Goal: Task Accomplishment & Management: Manage account settings

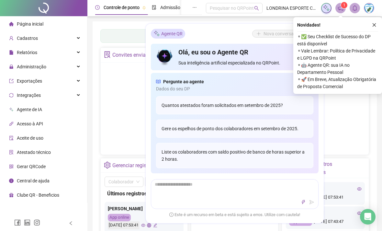
click at [377, 23] on button "button" at bounding box center [374, 25] width 8 height 8
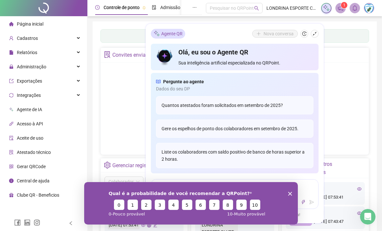
click at [316, 33] on icon "shrink" at bounding box center [315, 34] width 4 height 4
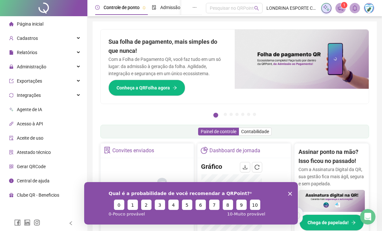
click at [291, 194] on icon "Encerrar pesquisa" at bounding box center [290, 194] width 4 height 4
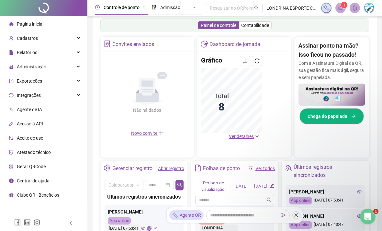
scroll to position [106, 0]
click at [257, 136] on icon "down" at bounding box center [257, 136] width 5 height 5
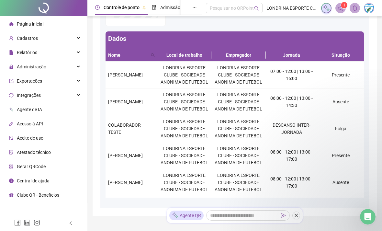
click at [22, 56] on span "Relatórios" at bounding box center [23, 52] width 28 height 13
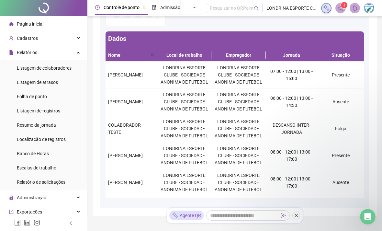
click at [25, 84] on span "Listagem de atrasos" at bounding box center [37, 82] width 41 height 5
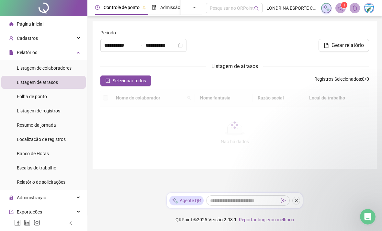
type input "**********"
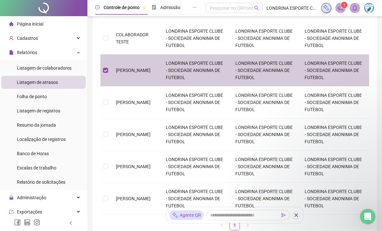
scroll to position [154, 0]
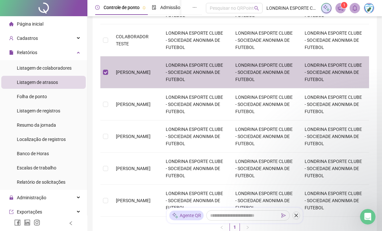
click at [356, 74] on td "LONDRINA ESPORTE CLUBE - SOCIEDADE ANONIMA DE FUTEBOL" at bounding box center [334, 72] width 70 height 32
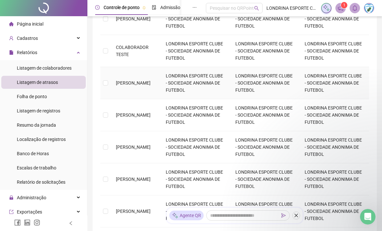
scroll to position [114, 0]
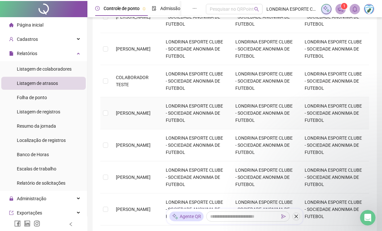
click at [27, 109] on span "Listagem de registros" at bounding box center [38, 110] width 43 height 5
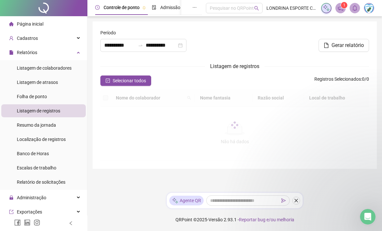
type input "**********"
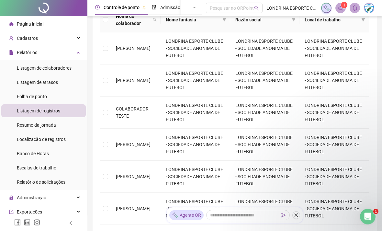
scroll to position [82, 0]
click at [296, 217] on icon "close" at bounding box center [297, 216] width 4 height 4
click at [302, 144] on td "LONDRINA ESPORTE CLUBE - SOCIEDADE ANONIMA DE FUTEBOL" at bounding box center [334, 145] width 70 height 32
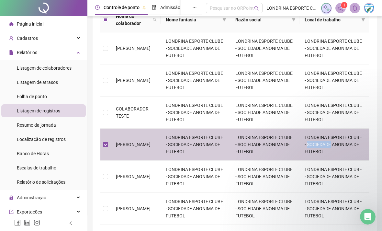
click at [294, 156] on td "LONDRINA ESPORTE CLUBE - SOCIEDADE ANONIMA DE FUTEBOL" at bounding box center [265, 145] width 70 height 32
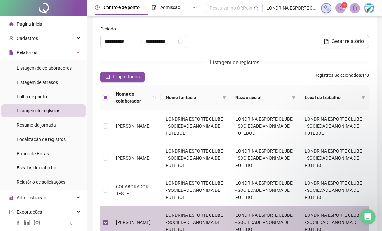
scroll to position [8, 0]
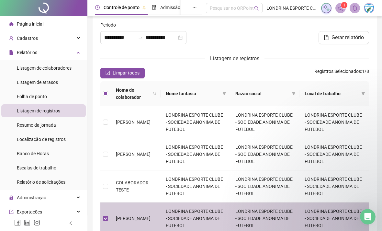
click at [350, 40] on span "Gerar relatório" at bounding box center [348, 38] width 32 height 8
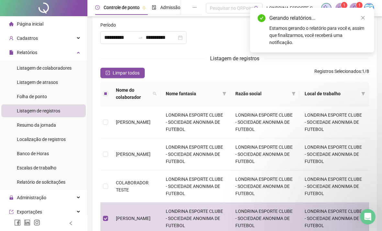
click at [365, 18] on icon "close" at bounding box center [363, 18] width 5 height 5
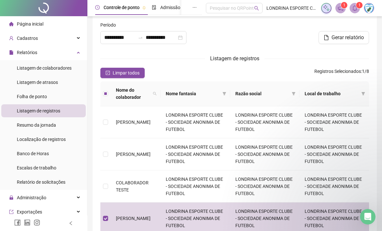
click at [343, 8] on icon "notification" at bounding box center [341, 8] width 6 height 6
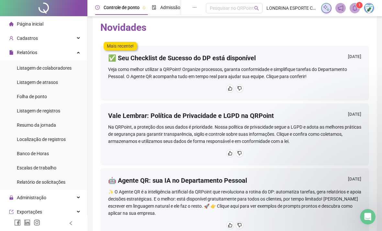
click at [352, 10] on icon "bell" at bounding box center [355, 8] width 6 height 6
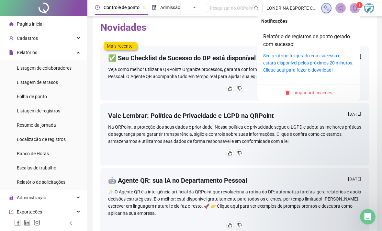
click at [331, 60] on link "Seu relatório foi gerado com sucesso e estará disponível pelos próximos 20 minu…" at bounding box center [308, 62] width 90 height 19
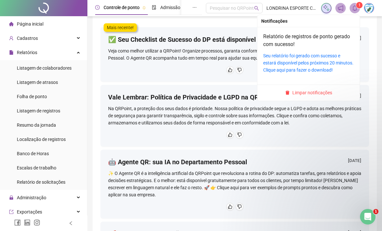
click at [79, 33] on div "Cadastros" at bounding box center [43, 38] width 84 height 13
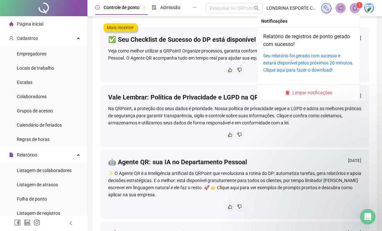
click at [44, 199] on span "Folha de ponto" at bounding box center [32, 198] width 30 height 5
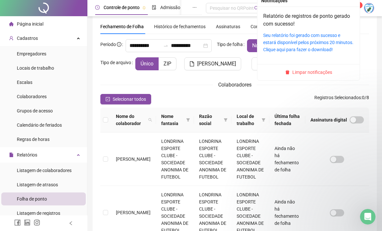
scroll to position [19, 0]
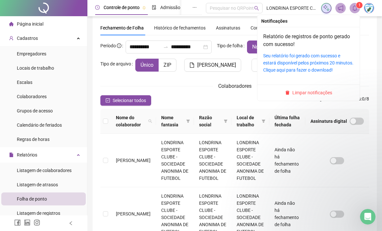
click at [356, 6] on icon "bell" at bounding box center [355, 8] width 6 height 6
click at [356, 9] on icon "bell" at bounding box center [355, 8] width 5 height 6
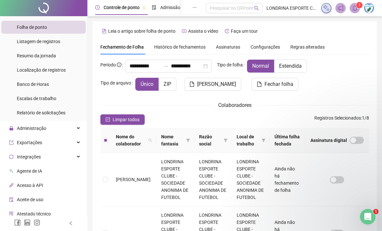
scroll to position [172, 0]
click at [75, 128] on div "Administração" at bounding box center [43, 128] width 84 height 13
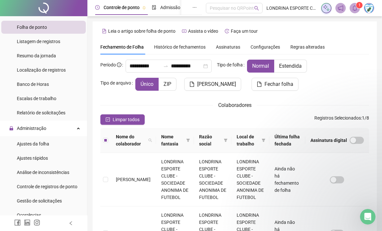
click at [44, 144] on span "Ajustes da folha" at bounding box center [33, 143] width 32 height 5
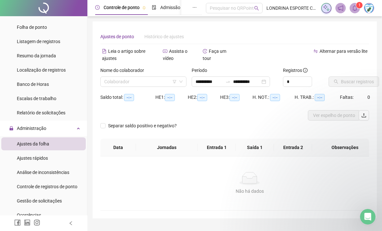
type input "**********"
click at [154, 79] on input "search" at bounding box center [140, 82] width 73 height 10
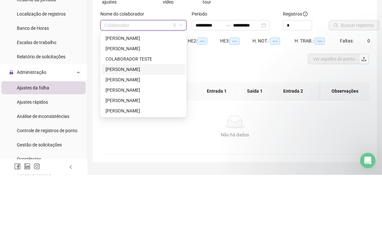
click at [157, 122] on div "ELVIRA DOMINGUES FERREIRA DE SOUZA" at bounding box center [144, 125] width 76 height 7
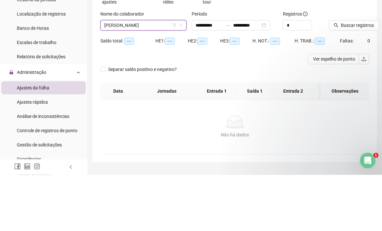
scroll to position [21, 0]
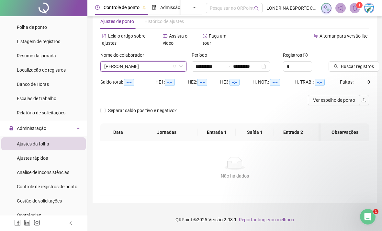
click at [359, 63] on span "Buscar registros" at bounding box center [357, 66] width 33 height 7
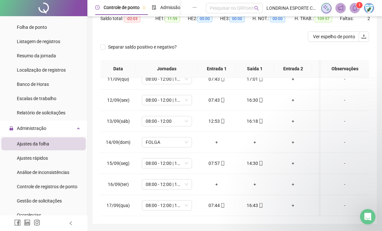
scroll to position [219, 0]
click at [217, 187] on div "+" at bounding box center [217, 184] width 28 height 7
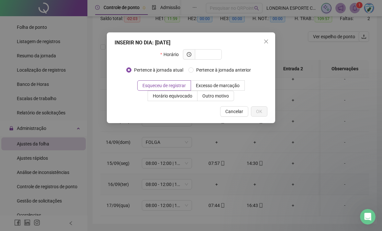
click at [211, 53] on input "text" at bounding box center [208, 54] width 18 height 7
type input "*****"
click at [260, 109] on span "OK" at bounding box center [259, 111] width 6 height 7
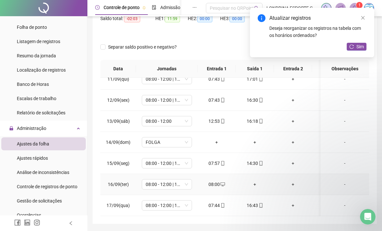
click at [256, 187] on div "+" at bounding box center [255, 184] width 28 height 7
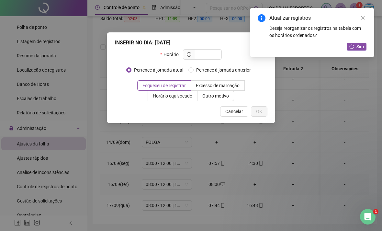
click at [208, 60] on div "Horário" at bounding box center [190, 57] width 61 height 16
click at [205, 53] on input "text" at bounding box center [208, 54] width 18 height 7
type input "*****"
click at [259, 109] on span "OK" at bounding box center [259, 111] width 6 height 7
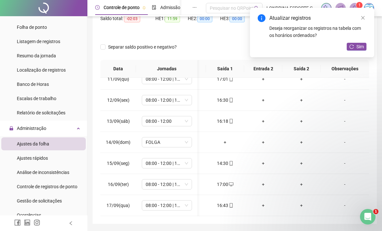
scroll to position [219, 30]
click at [366, 18] on link "Close" at bounding box center [362, 17] width 7 height 7
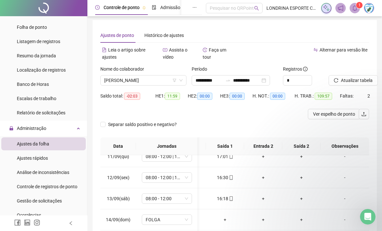
scroll to position [0, 0]
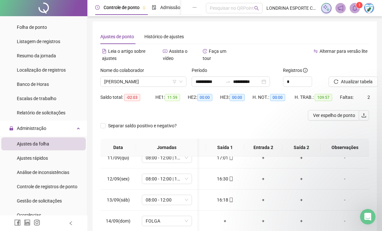
click at [186, 83] on div "ELVIRA DOMINGUES FERREIRA DE SOUZA" at bounding box center [143, 81] width 86 height 10
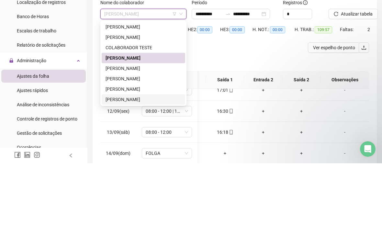
click at [115, 163] on div "SILVIA RODRIGUES GODOY" at bounding box center [144, 166] width 76 height 7
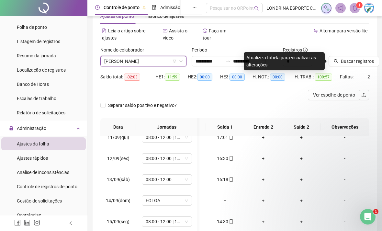
scroll to position [14, 0]
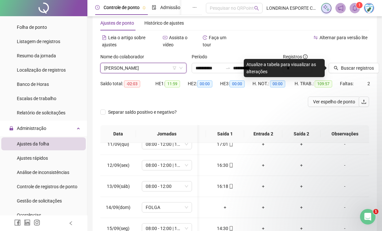
click at [352, 66] on span "Buscar registros" at bounding box center [357, 67] width 33 height 7
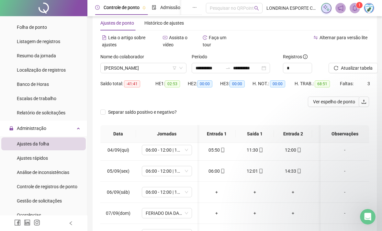
scroll to position [0, 0]
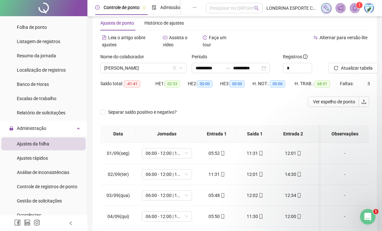
click at [29, 84] on span "Banco de Horas" at bounding box center [33, 84] width 32 height 5
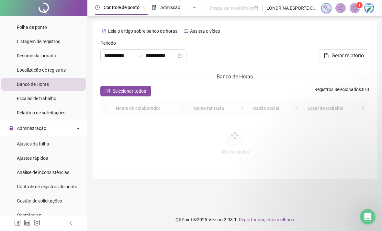
type input "**********"
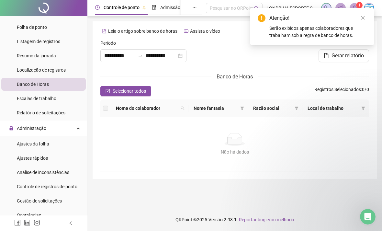
click at [145, 92] on span "Selecionar todos" at bounding box center [129, 90] width 33 height 7
click at [184, 53] on div "**********" at bounding box center [143, 55] width 86 height 13
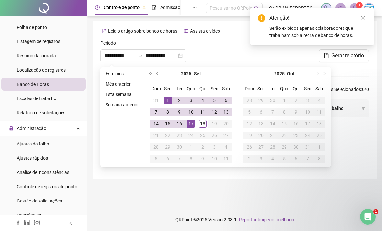
click at [159, 76] on button "prev-year" at bounding box center [157, 73] width 7 height 13
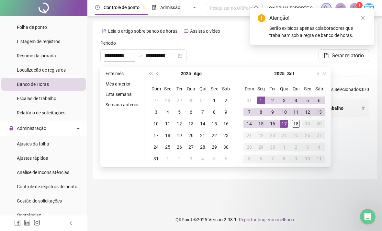
type input "**********"
click at [212, 100] on div "1" at bounding box center [214, 100] width 8 height 8
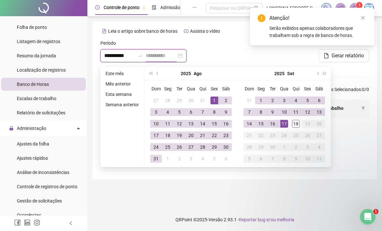
type input "**********"
click at [161, 159] on td "31" at bounding box center [156, 159] width 12 height 12
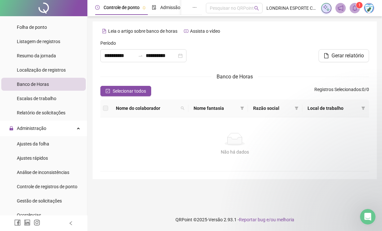
click at [358, 57] on span "Gerar relatório" at bounding box center [348, 56] width 32 height 8
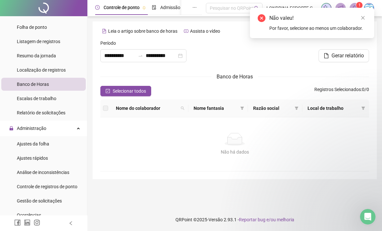
click at [364, 21] on link "Close" at bounding box center [362, 17] width 7 height 7
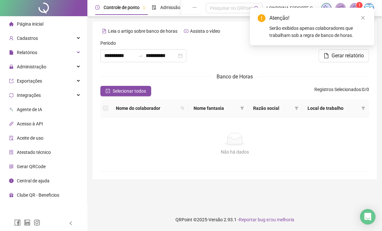
type input "**********"
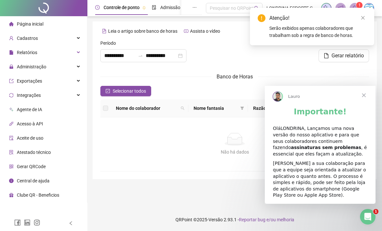
click at [366, 99] on span "Fechar" at bounding box center [363, 95] width 23 height 23
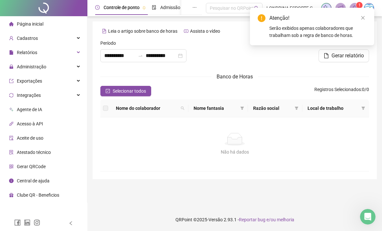
click at [365, 19] on link "Close" at bounding box center [362, 17] width 7 height 7
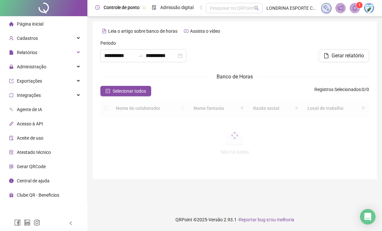
type input "**********"
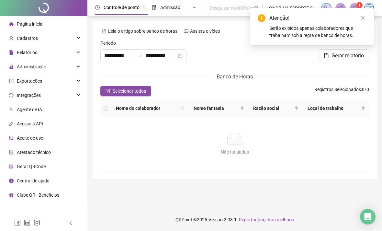
click at [132, 90] on span "Selecionar todos" at bounding box center [129, 90] width 33 height 7
click at [250, 161] on div "Não há dados Não há dados" at bounding box center [234, 144] width 269 height 54
click at [262, 155] on div "Não há dados Não há dados" at bounding box center [234, 144] width 269 height 54
click at [263, 154] on div "Não há dados" at bounding box center [234, 151] width 253 height 7
click at [359, 60] on button "Gerar relatório" at bounding box center [344, 55] width 51 height 13
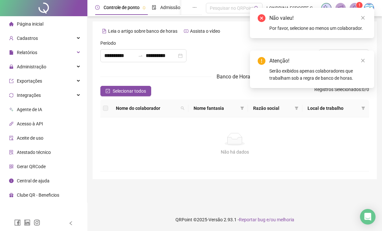
click at [363, 17] on icon "close" at bounding box center [363, 18] width 5 height 5
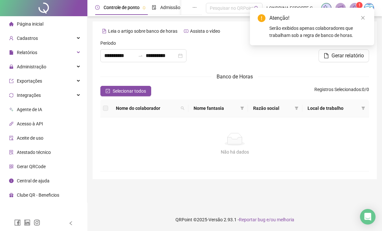
click at [361, 17] on icon "close" at bounding box center [363, 18] width 5 height 5
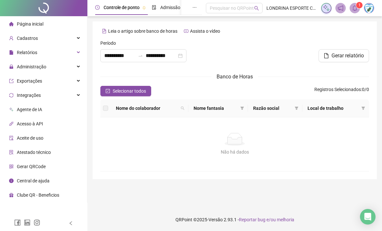
click at [136, 30] on span "Leia o artigo sobre banco de horas" at bounding box center [142, 30] width 69 height 5
click at [78, 71] on div "Administração" at bounding box center [43, 66] width 84 height 13
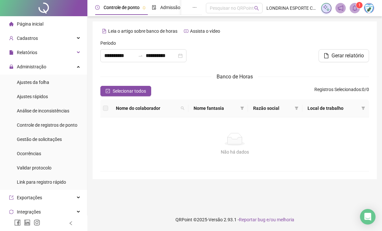
click at [62, 85] on li "Ajustes da folha" at bounding box center [43, 82] width 84 height 13
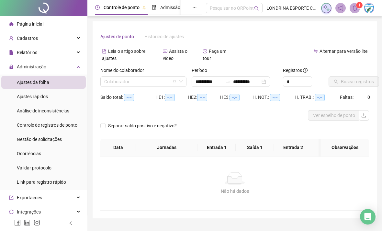
type input "**********"
click at [184, 83] on div "Colaborador" at bounding box center [143, 81] width 86 height 10
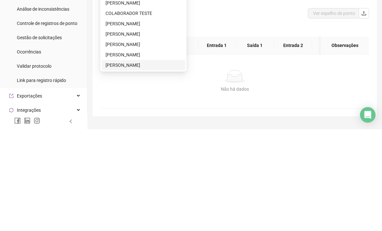
click at [150, 163] on div "SILVIA RODRIGUES GODOY" at bounding box center [144, 166] width 76 height 7
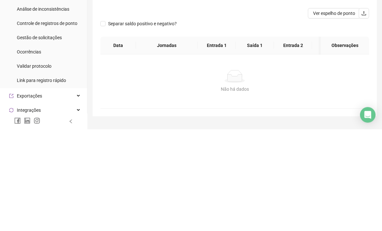
scroll to position [21, 0]
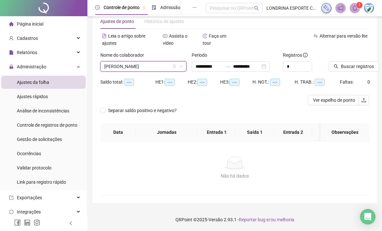
click at [352, 63] on span "Buscar registros" at bounding box center [357, 66] width 33 height 7
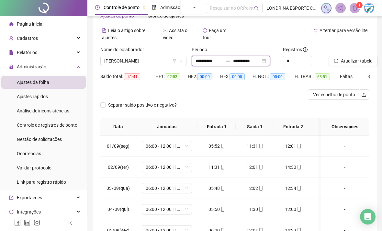
click at [223, 59] on input "**********" at bounding box center [209, 60] width 27 height 7
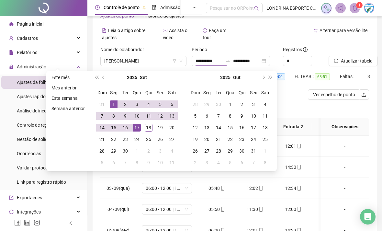
click at [105, 80] on button "prev-year" at bounding box center [103, 77] width 7 height 13
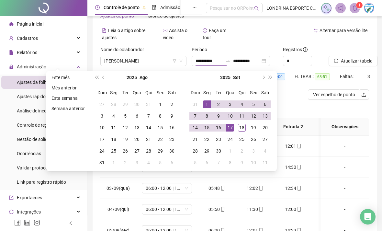
type input "**********"
click at [161, 106] on div "1" at bounding box center [160, 104] width 8 height 8
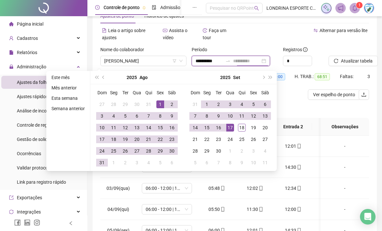
type input "**********"
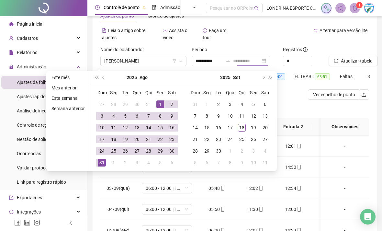
click at [106, 163] on div "31" at bounding box center [102, 163] width 8 height 8
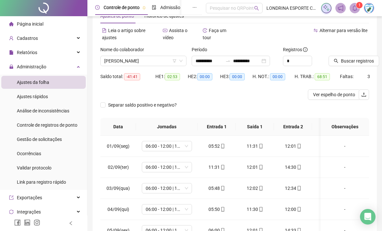
click at [361, 63] on span "Buscar registros" at bounding box center [357, 60] width 33 height 7
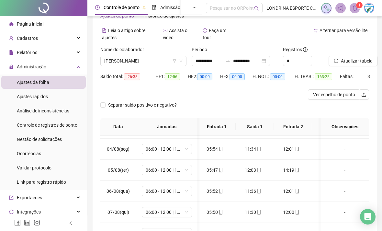
scroll to position [0, 0]
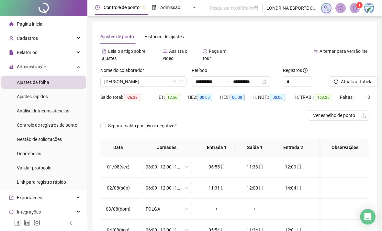
click at [270, 83] on div "**********" at bounding box center [231, 81] width 78 height 10
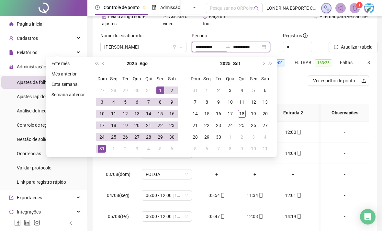
type input "**********"
click at [208, 89] on div "1" at bounding box center [207, 90] width 8 height 8
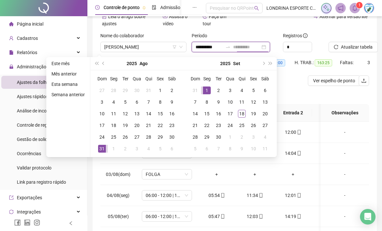
type input "**********"
click at [243, 118] on td "18" at bounding box center [242, 114] width 12 height 12
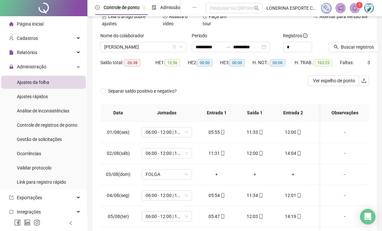
click at [360, 48] on span "Buscar registros" at bounding box center [357, 46] width 33 height 7
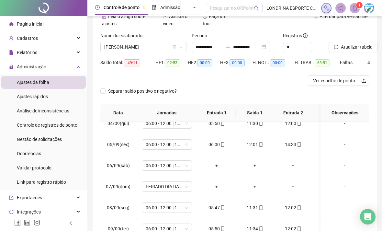
click at [359, 6] on span "1" at bounding box center [359, 5] width 2 height 5
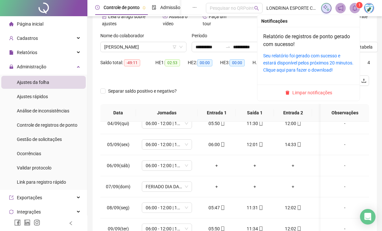
click at [360, 9] on div "1" at bounding box center [347, 8] width 53 height 10
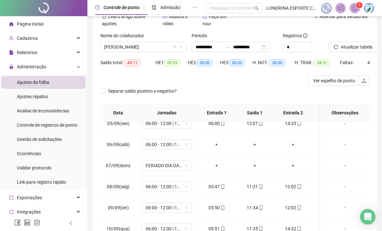
click at [78, 67] on div "Administração" at bounding box center [43, 66] width 84 height 13
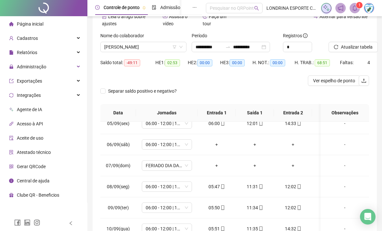
click at [82, 68] on div "Administração" at bounding box center [43, 66] width 84 height 13
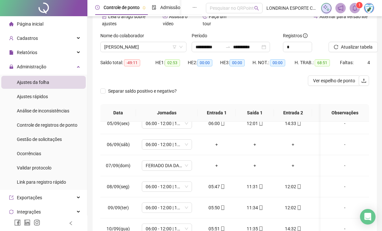
click at [65, 136] on li "Gestão de solicitações" at bounding box center [43, 139] width 84 height 13
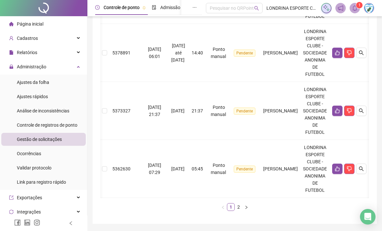
click at [244, 208] on icon "right" at bounding box center [246, 207] width 4 height 4
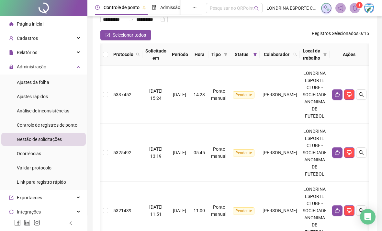
scroll to position [12, 0]
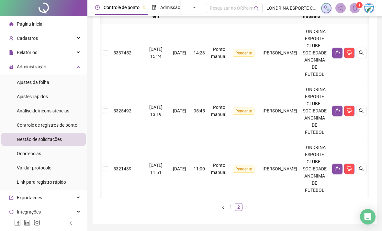
click at [230, 208] on link "1" at bounding box center [230, 206] width 7 height 7
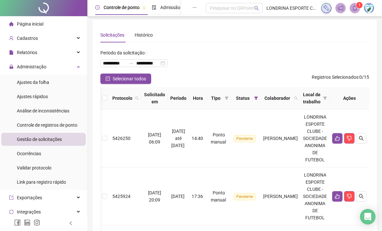
scroll to position [0, 48]
click at [339, 138] on icon "like" at bounding box center [337, 138] width 5 height 5
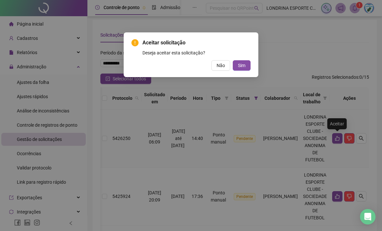
click at [246, 64] on button "Sim" at bounding box center [242, 65] width 18 height 10
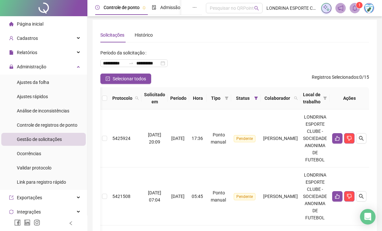
click at [340, 138] on button "button" at bounding box center [337, 138] width 10 height 10
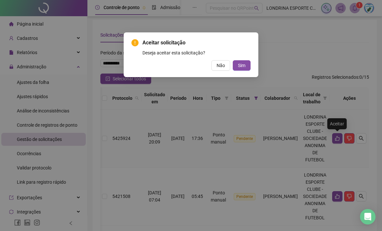
click at [244, 62] on span "Sim" at bounding box center [241, 65] width 7 height 7
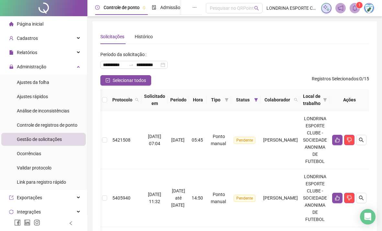
click at [333, 141] on button "button" at bounding box center [337, 140] width 10 height 10
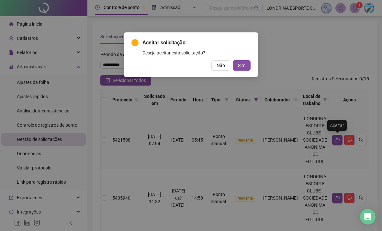
click at [242, 67] on span "Sim" at bounding box center [241, 65] width 7 height 7
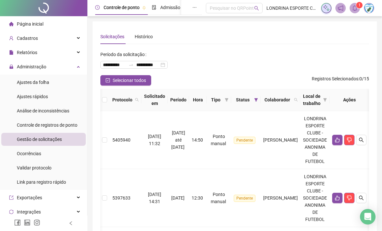
scroll to position [0, 40]
click at [343, 145] on button "button" at bounding box center [337, 140] width 10 height 10
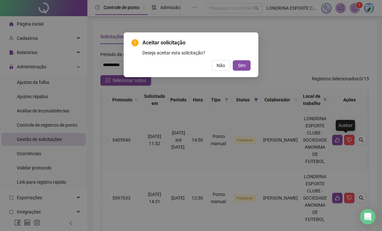
click at [244, 66] on span "Sim" at bounding box center [241, 65] width 7 height 7
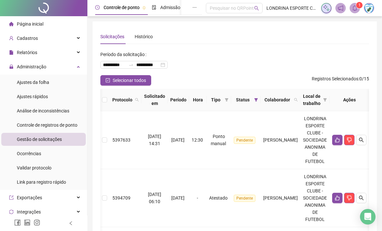
click at [340, 141] on icon "like" at bounding box center [337, 139] width 5 height 5
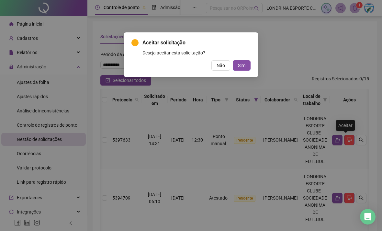
click at [248, 65] on button "Sim" at bounding box center [242, 65] width 18 height 10
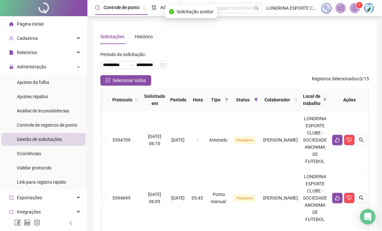
click at [343, 142] on button "button" at bounding box center [337, 140] width 10 height 10
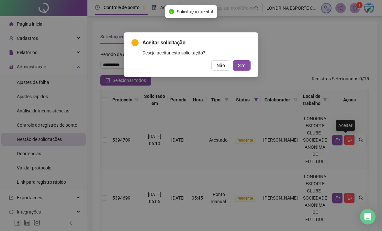
click at [243, 62] on span "Sim" at bounding box center [241, 65] width 7 height 7
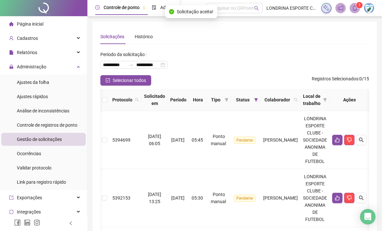
click at [340, 140] on icon "like" at bounding box center [337, 139] width 5 height 5
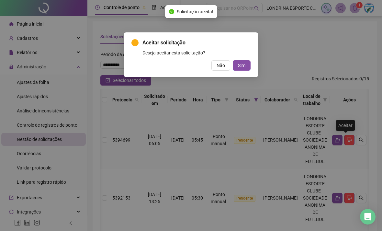
click at [237, 69] on button "Sim" at bounding box center [242, 65] width 18 height 10
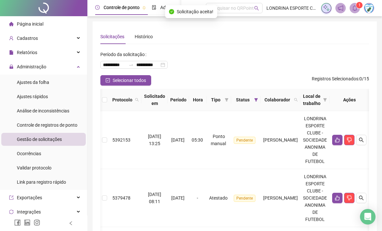
click at [340, 141] on icon "like" at bounding box center [337, 139] width 5 height 5
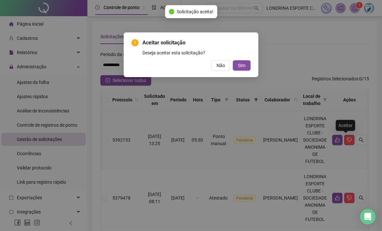
click at [241, 69] on button "Sim" at bounding box center [242, 65] width 18 height 10
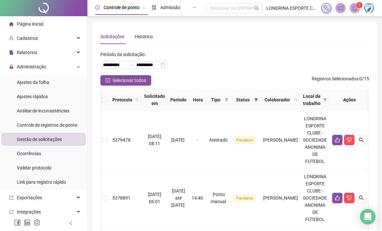
click at [340, 141] on icon "like" at bounding box center [337, 139] width 5 height 5
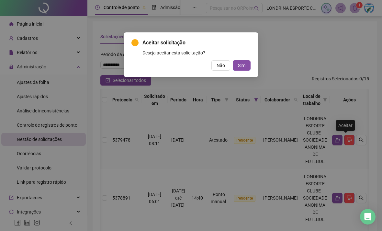
click at [239, 70] on button "Sim" at bounding box center [242, 65] width 18 height 10
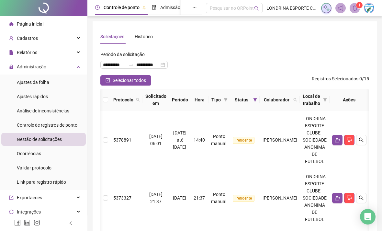
click at [340, 141] on icon "like" at bounding box center [337, 139] width 5 height 5
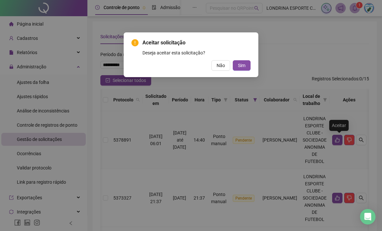
click at [244, 67] on span "Sim" at bounding box center [241, 65] width 7 height 7
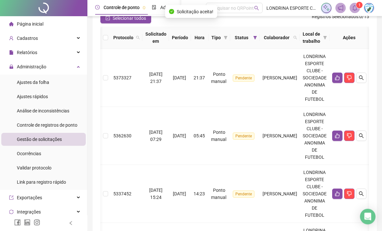
scroll to position [63, 0]
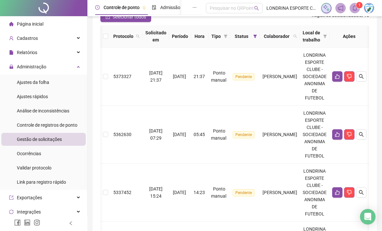
click at [340, 136] on icon "like" at bounding box center [337, 134] width 5 height 5
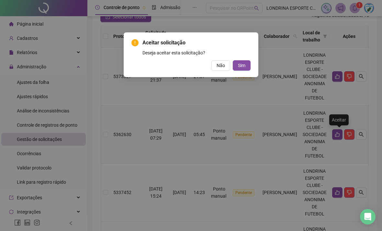
click at [250, 67] on button "Sim" at bounding box center [242, 65] width 18 height 10
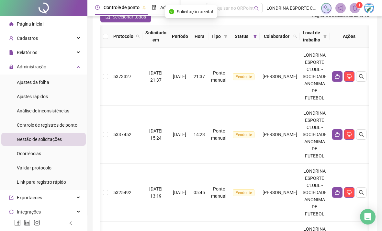
click at [337, 137] on button "button" at bounding box center [337, 134] width 10 height 10
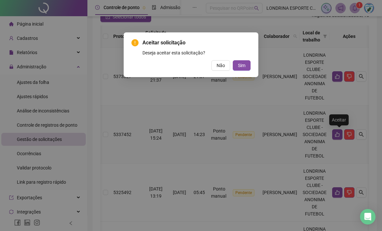
click at [242, 66] on span "Sim" at bounding box center [241, 65] width 7 height 7
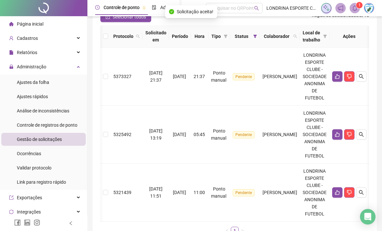
click at [340, 135] on icon "like" at bounding box center [337, 134] width 5 height 5
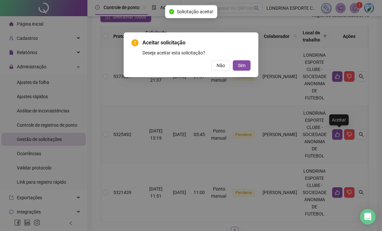
click at [243, 63] on span "Sim" at bounding box center [241, 65] width 7 height 7
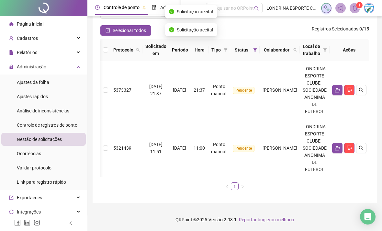
scroll to position [29, 0]
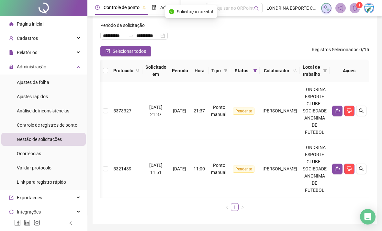
click at [336, 169] on icon "like" at bounding box center [337, 168] width 5 height 5
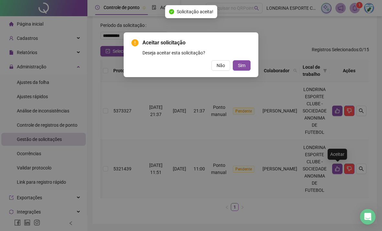
click at [241, 70] on button "Sim" at bounding box center [242, 65] width 18 height 10
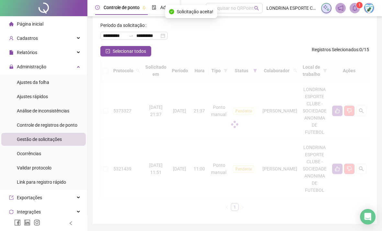
scroll to position [0, 0]
